Goal: Find specific page/section: Find specific page/section

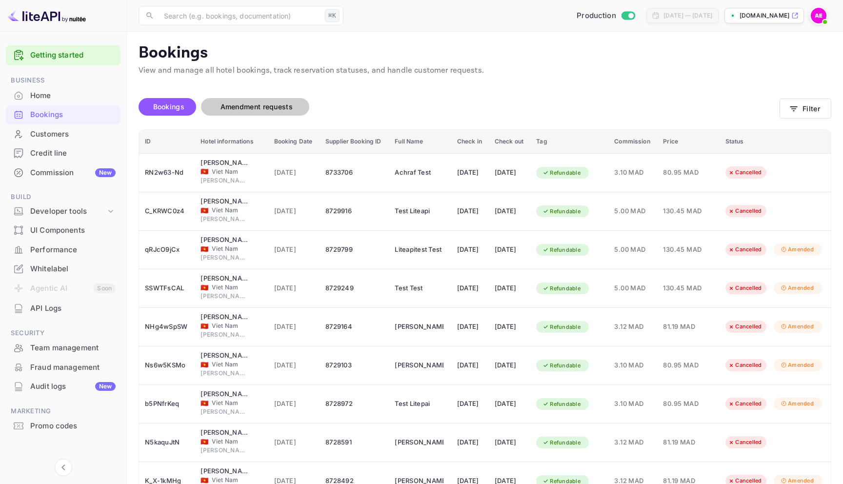
click at [268, 110] on span "Amendment requests" at bounding box center [256, 106] width 72 height 8
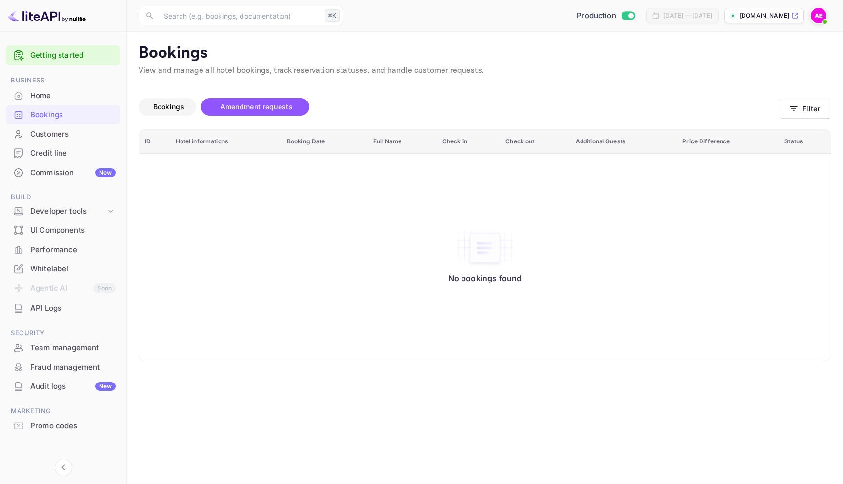
click at [178, 110] on span "Bookings" at bounding box center [168, 106] width 31 height 8
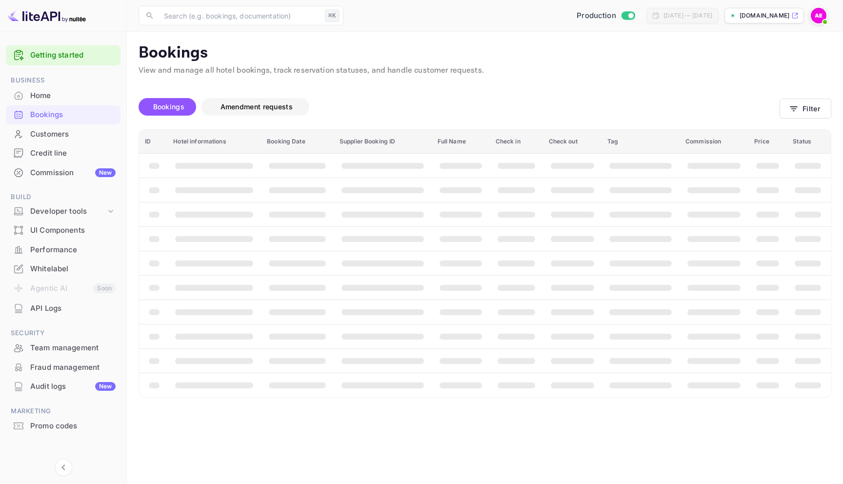
click at [235, 107] on span "Amendment requests" at bounding box center [256, 106] width 72 height 8
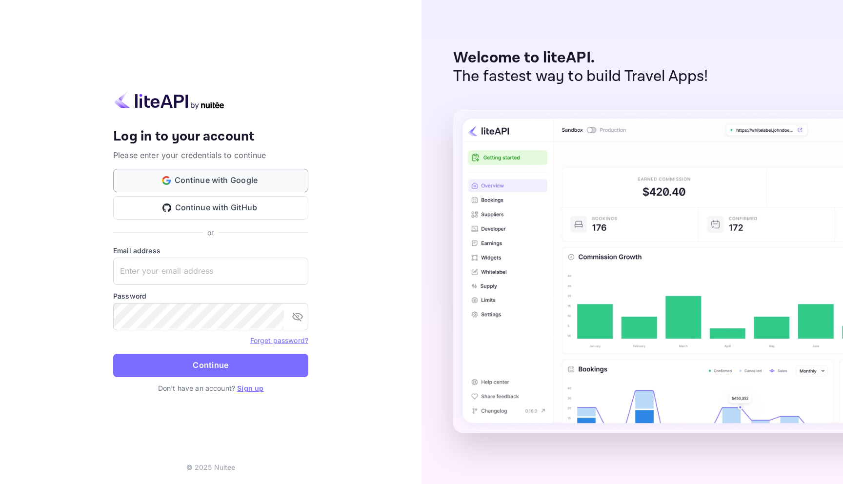
click at [239, 191] on button "Continue with Google" at bounding box center [210, 180] width 195 height 23
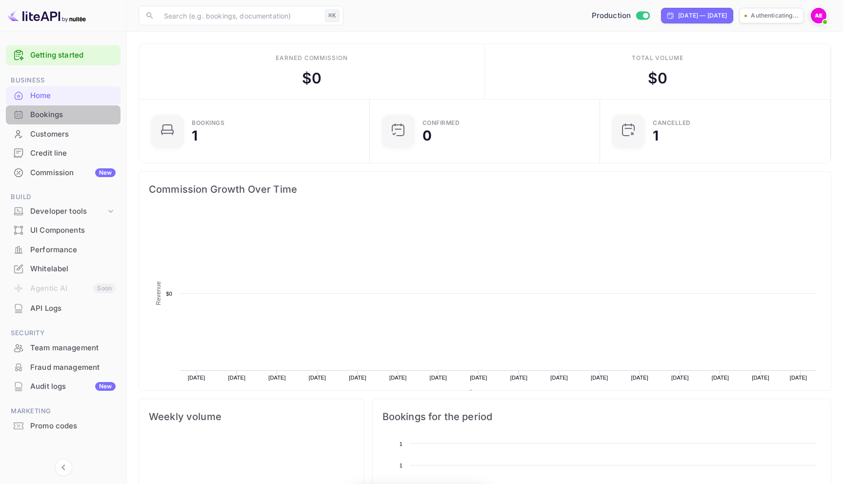
click at [75, 118] on div "Bookings" at bounding box center [72, 114] width 85 height 11
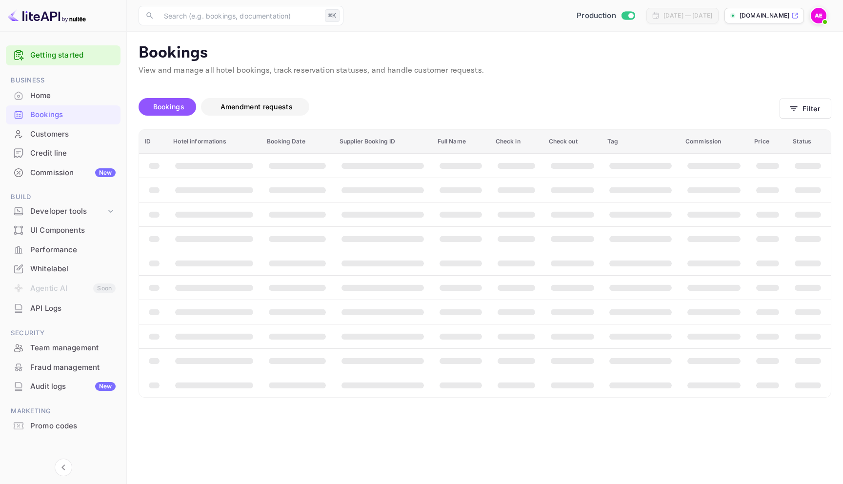
click at [285, 100] on button "Amendment requests" at bounding box center [255, 107] width 108 height 18
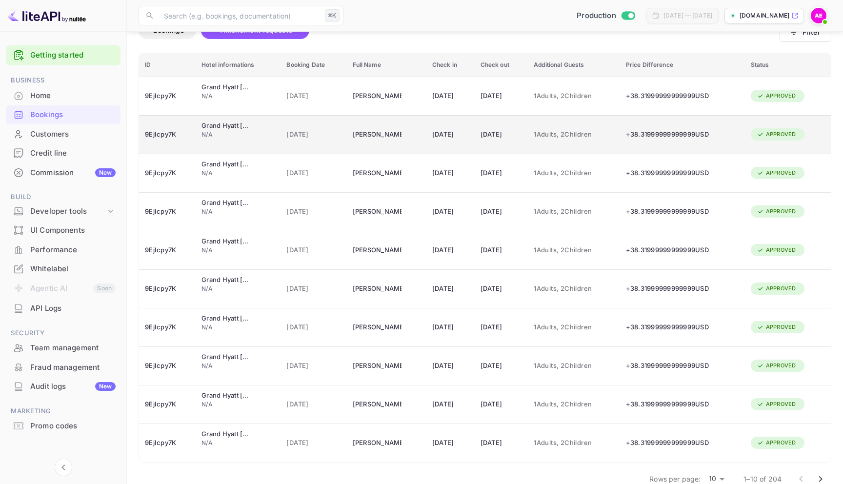
scroll to position [96, 0]
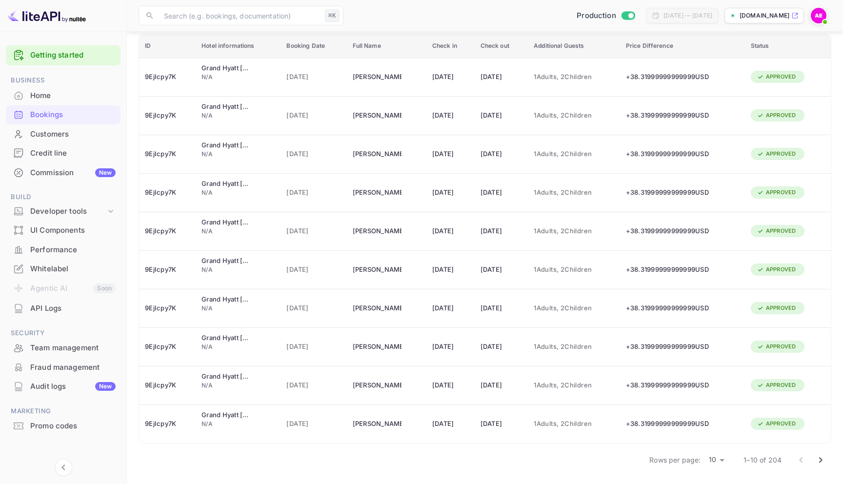
click at [823, 458] on icon "Go to next page" at bounding box center [820, 460] width 12 height 12
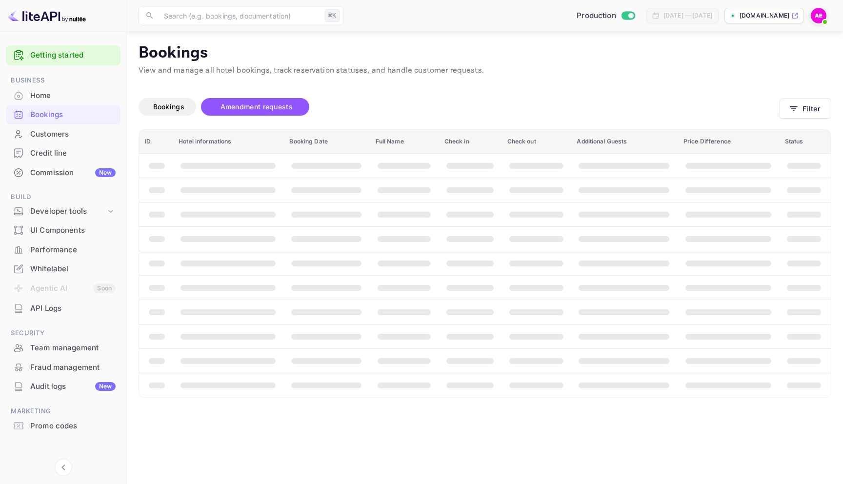
scroll to position [0, 0]
